Goal: Check status: Check status

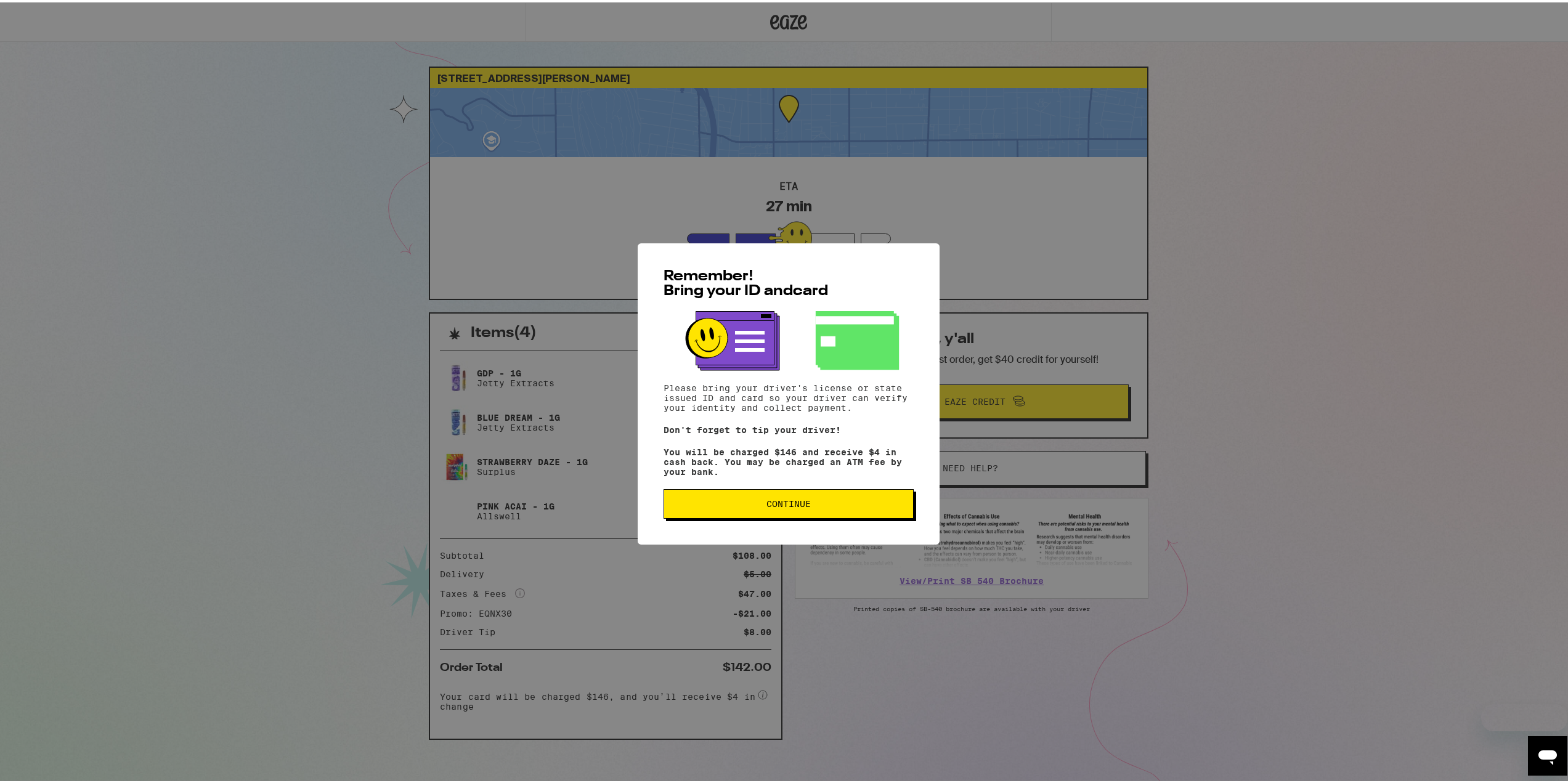
click at [371, 175] on div "Remember! Bring your ID and card Please bring your driver's license or state is…" at bounding box center [789, 391] width 1578 height 783
click at [861, 506] on span "Continue" at bounding box center [788, 502] width 229 height 9
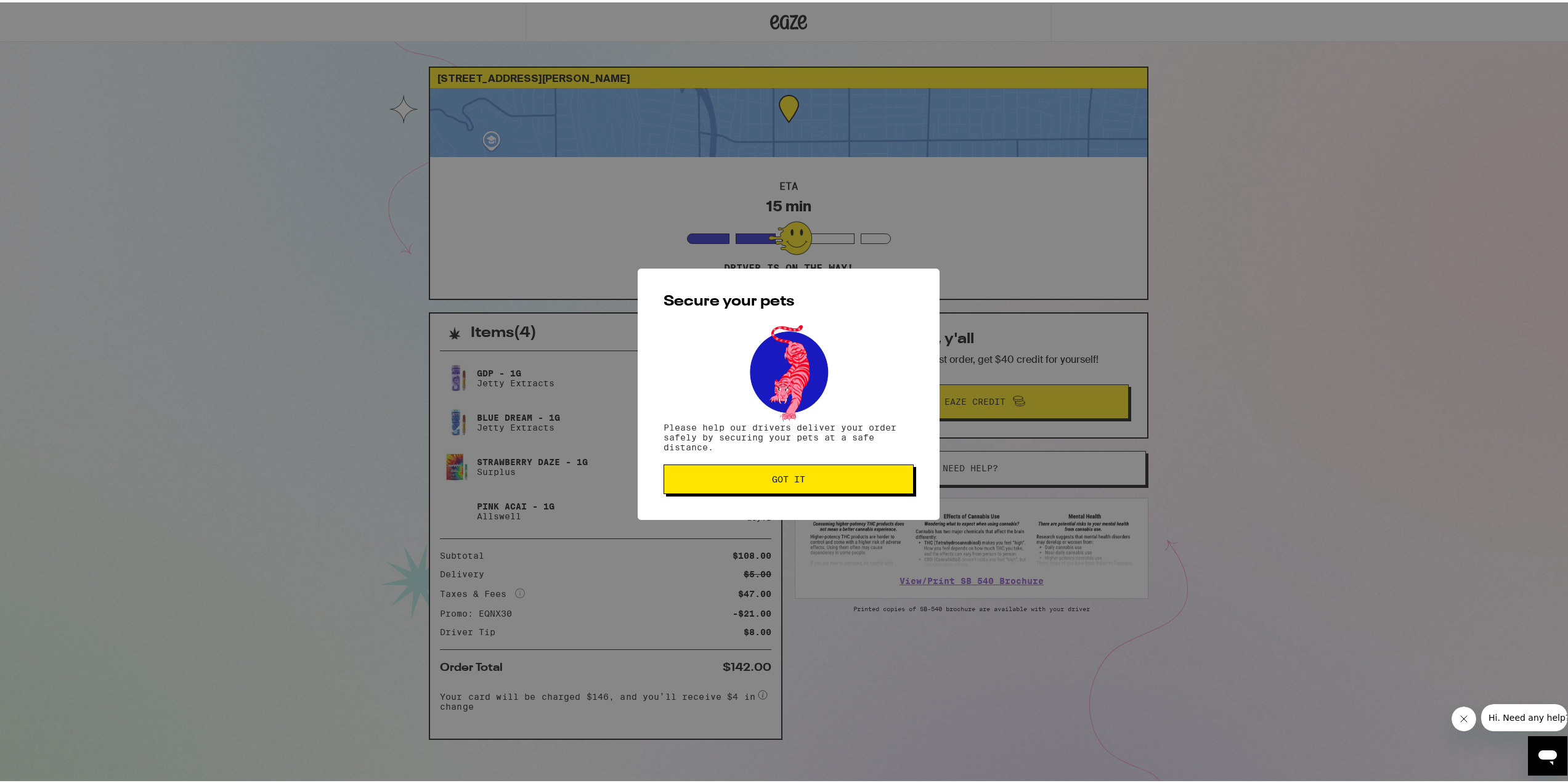
click at [829, 476] on span "Got it" at bounding box center [788, 477] width 229 height 9
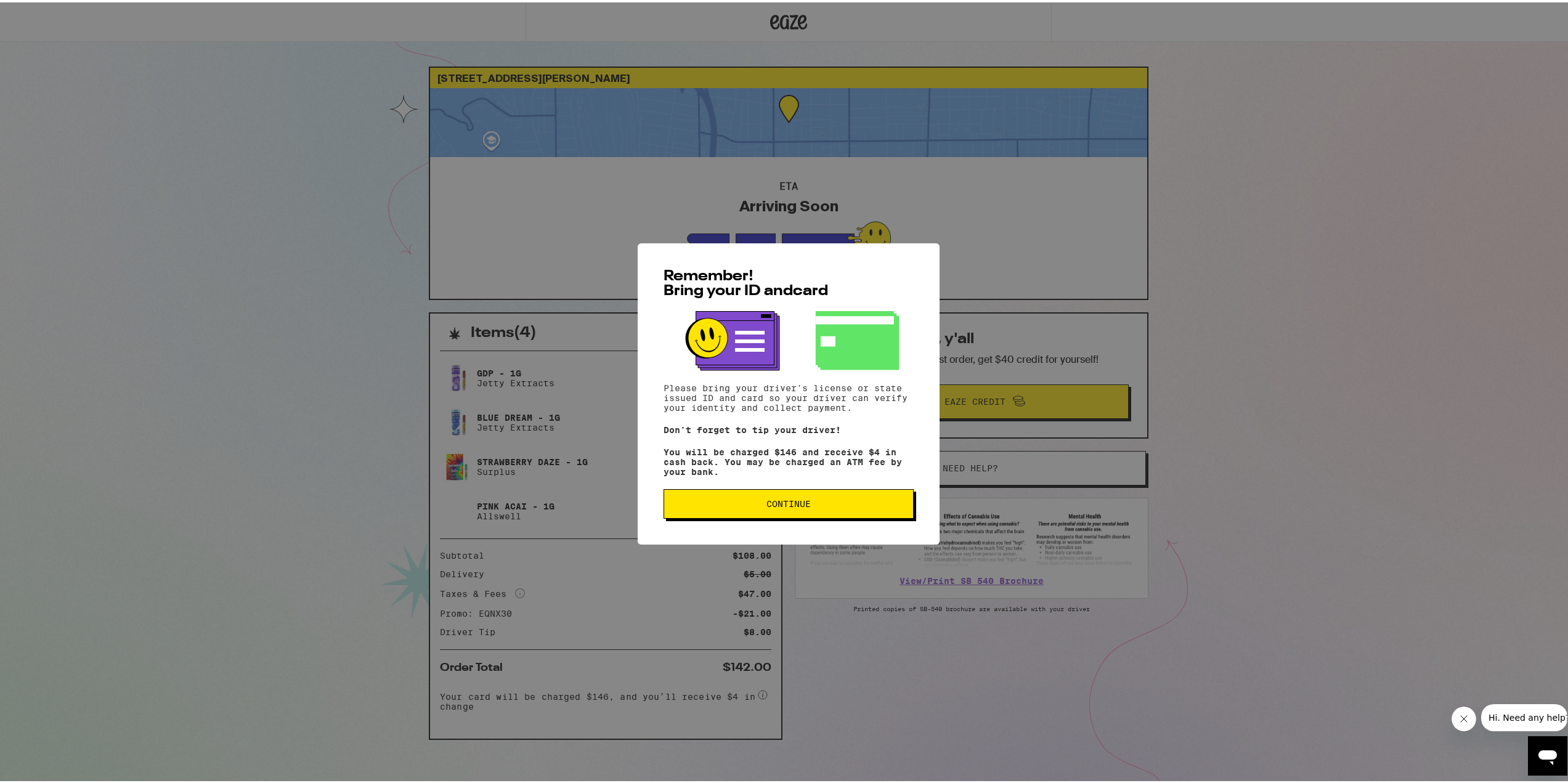
click at [1358, 295] on div "Remember! Bring your ID and card Please bring your driver's license or state is…" at bounding box center [789, 391] width 1578 height 783
click at [815, 500] on button "Continue" at bounding box center [789, 502] width 250 height 29
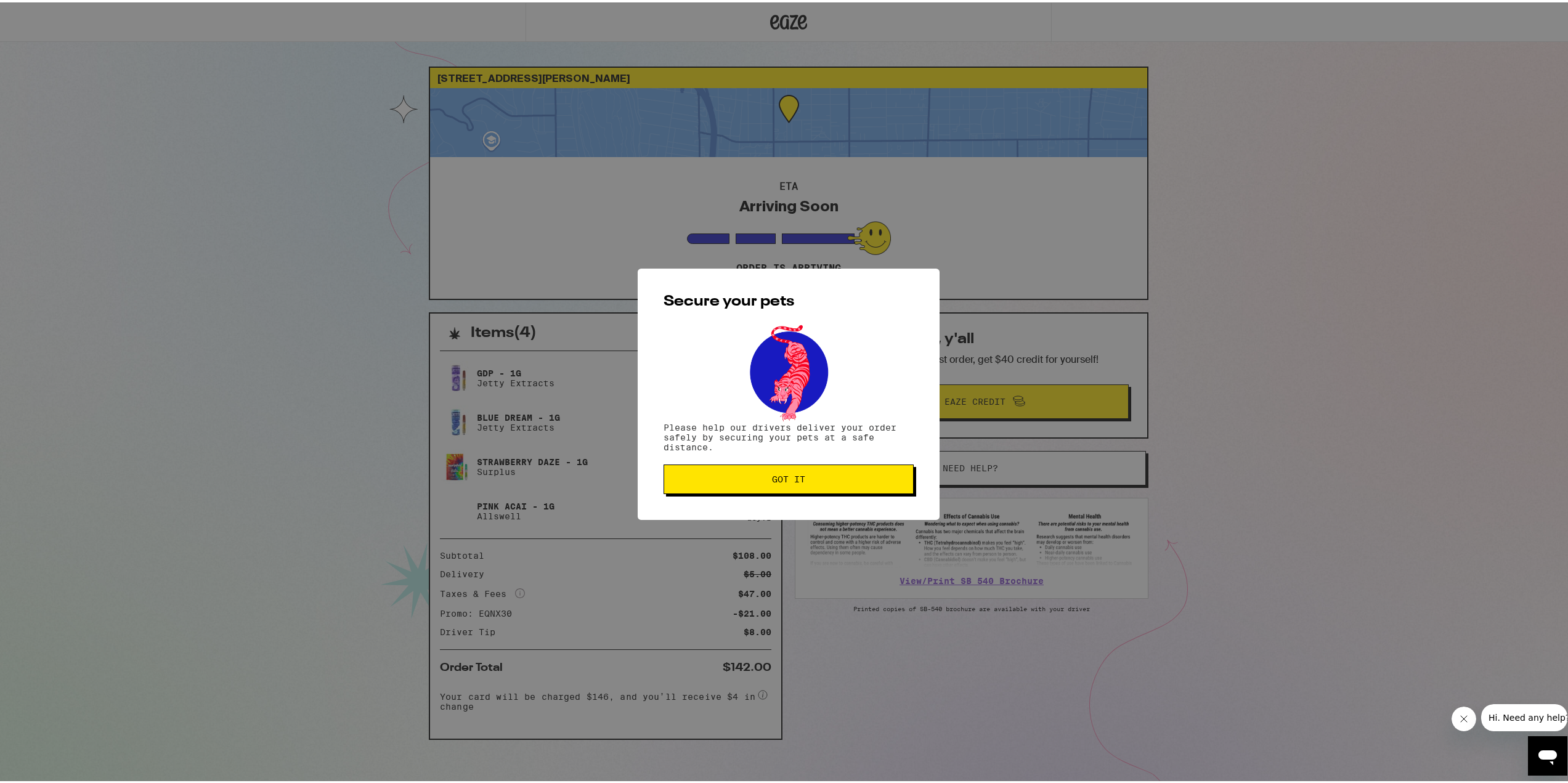
click at [819, 485] on button "Got it" at bounding box center [789, 477] width 250 height 29
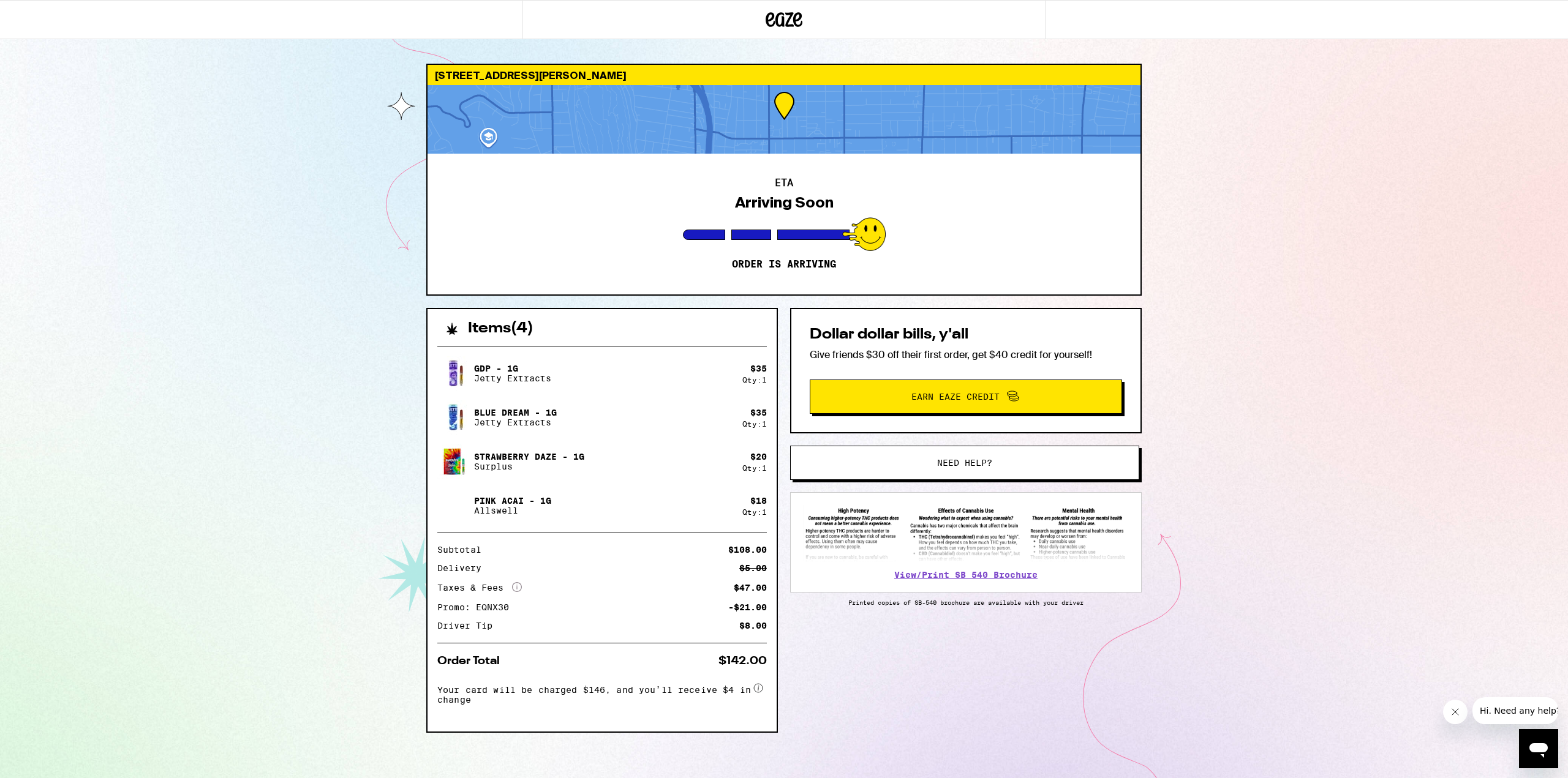
click at [796, 141] on div at bounding box center [784, 119] width 713 height 69
click at [759, 102] on div at bounding box center [784, 119] width 713 height 69
click at [780, 112] on div at bounding box center [784, 119] width 713 height 69
